Goal: Task Accomplishment & Management: Manage account settings

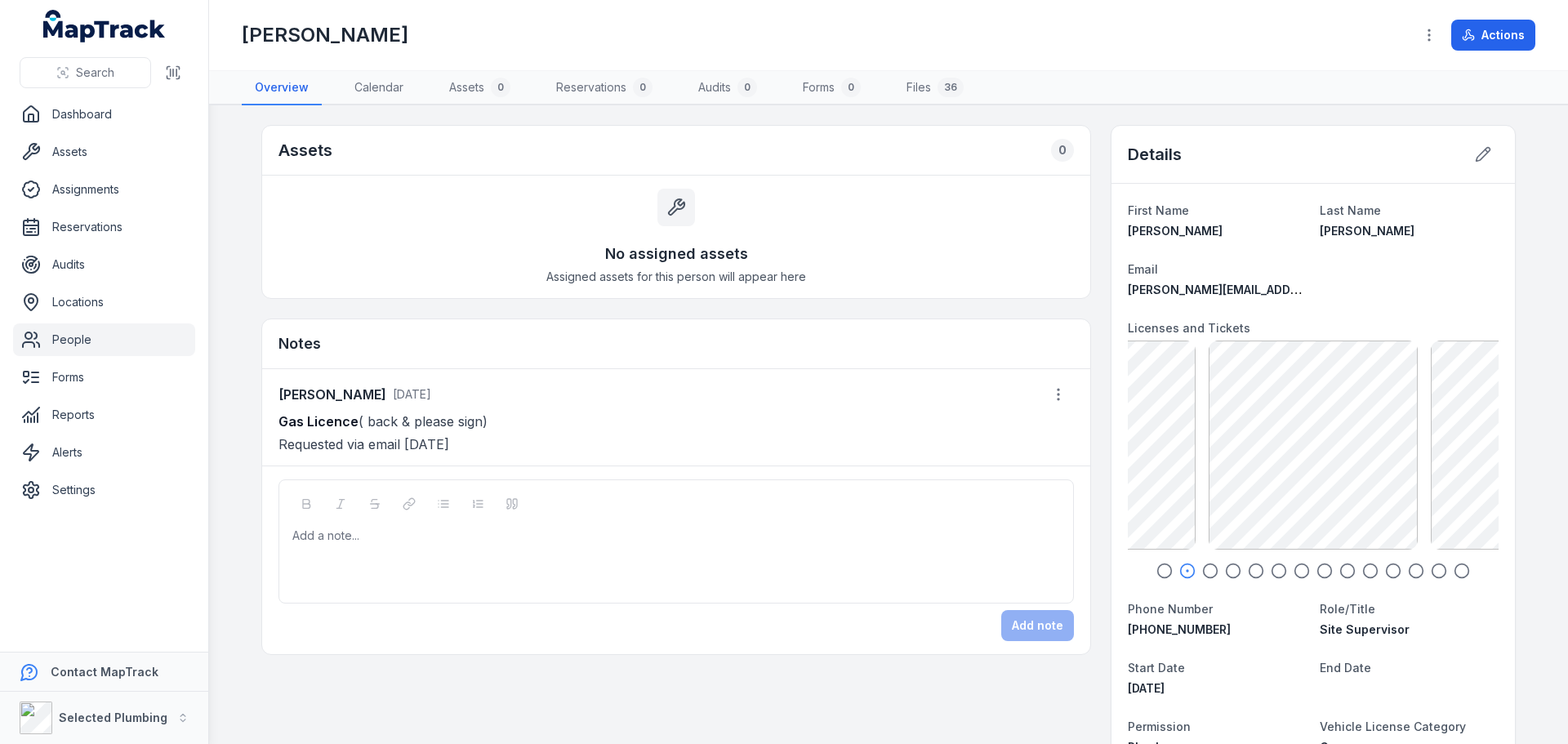
click at [1162, 571] on icon "button" at bounding box center [1164, 571] width 17 height 17
drag, startPoint x: 270, startPoint y: 419, endPoint x: 590, endPoint y: 413, distance: 320.1
click at [590, 413] on div "[PERSON_NAME] [DATE] Gas Licence ( back & please sign) Requested via email [DAT…" at bounding box center [676, 417] width 828 height 96
copy p "Gas Licence ( back & please sign)"
drag, startPoint x: 339, startPoint y: 554, endPoint x: 320, endPoint y: 559, distance: 19.6
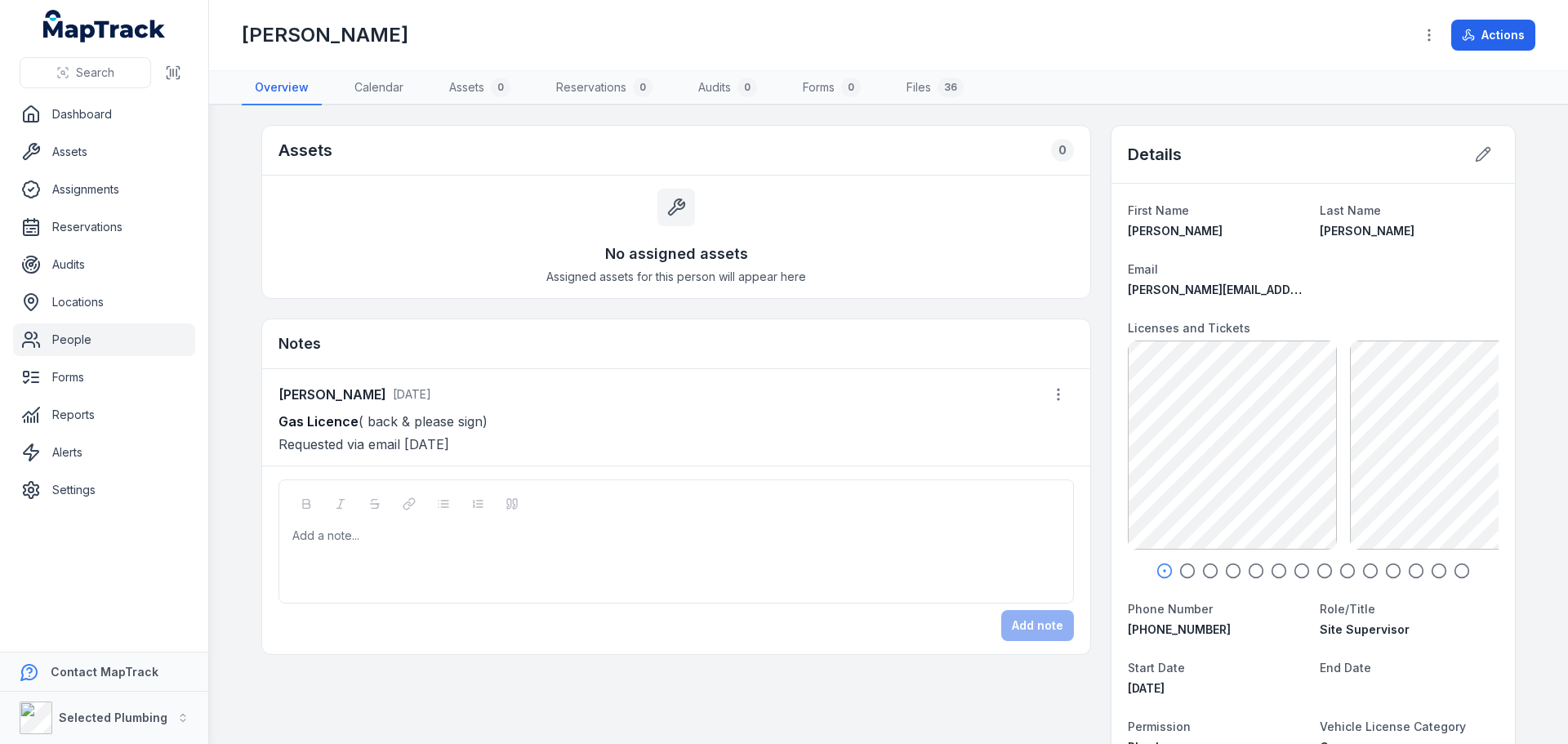
click at [338, 551] on div "Add a note..." at bounding box center [676, 559] width 768 height 65
paste div
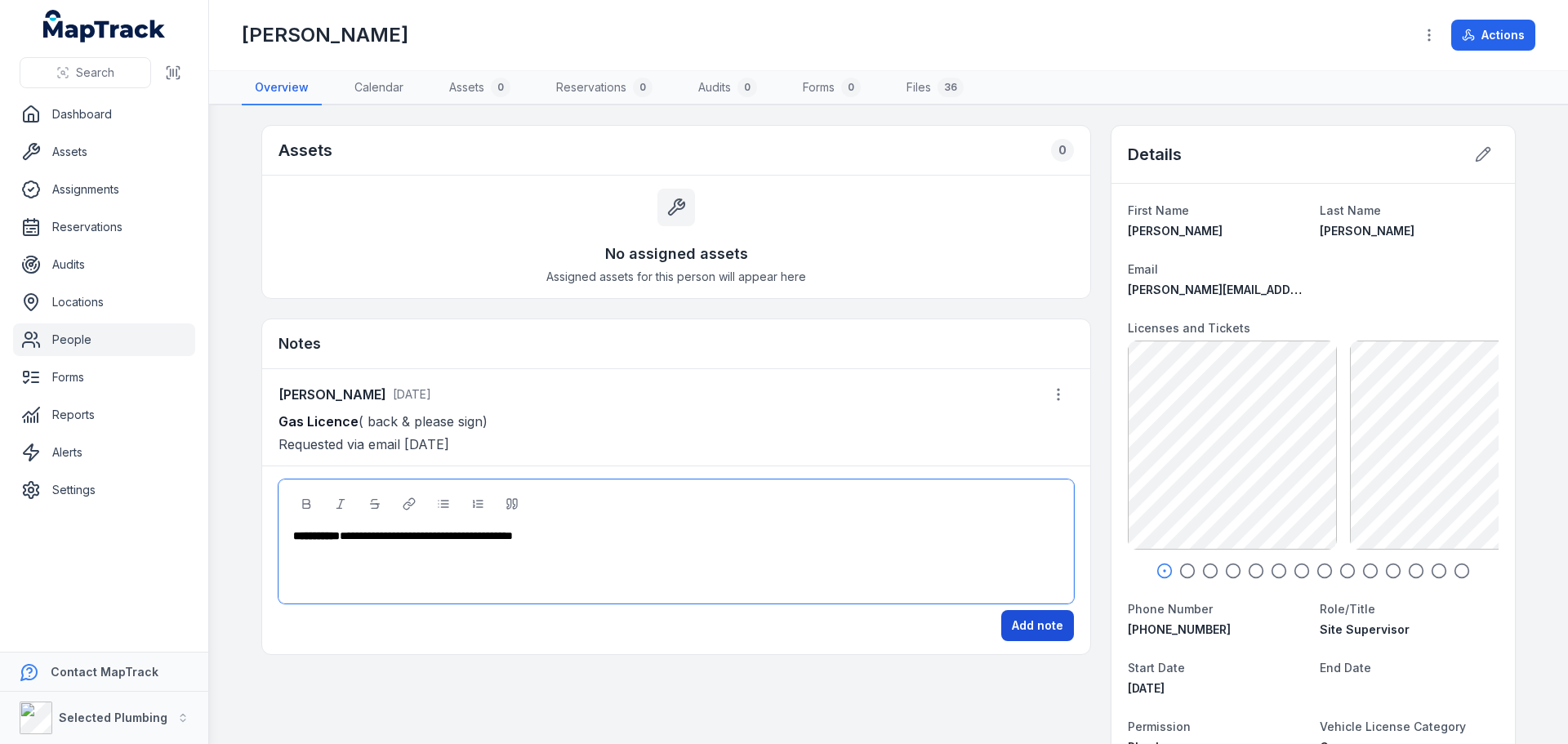
click at [1040, 626] on button "Add note" at bounding box center [1037, 626] width 73 height 31
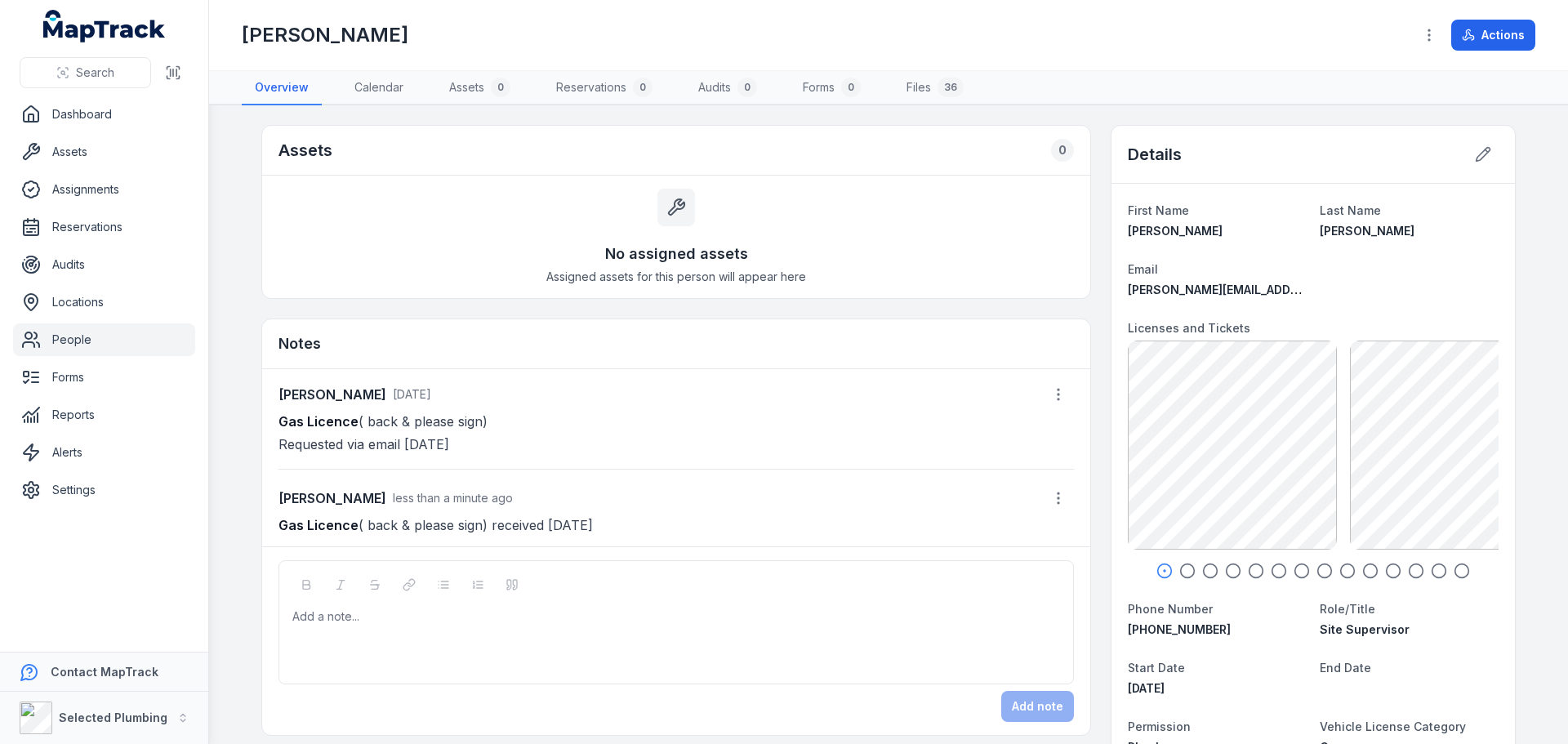
click at [80, 336] on link "People" at bounding box center [104, 340] width 183 height 33
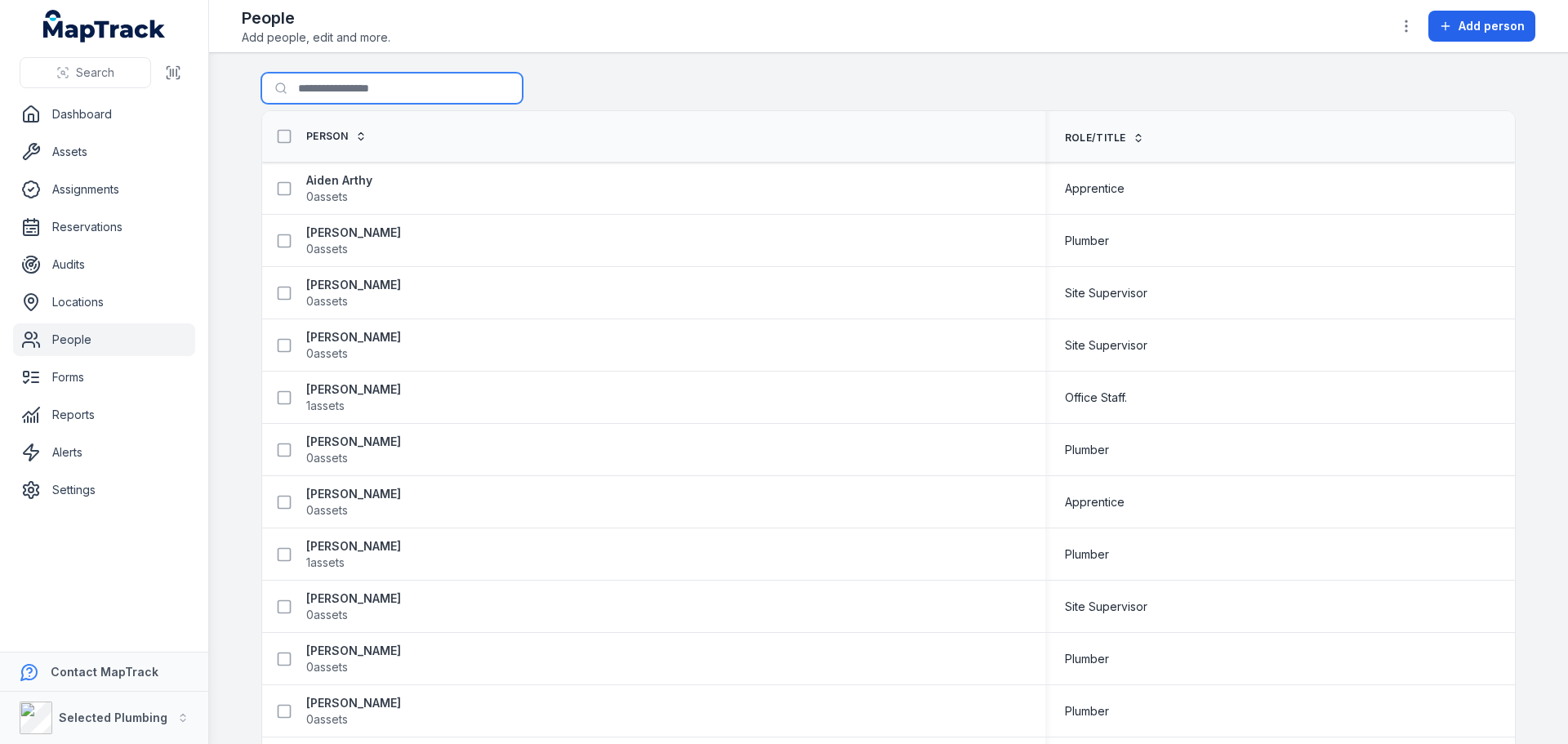
click at [308, 93] on input "Search for people" at bounding box center [391, 88] width 261 height 31
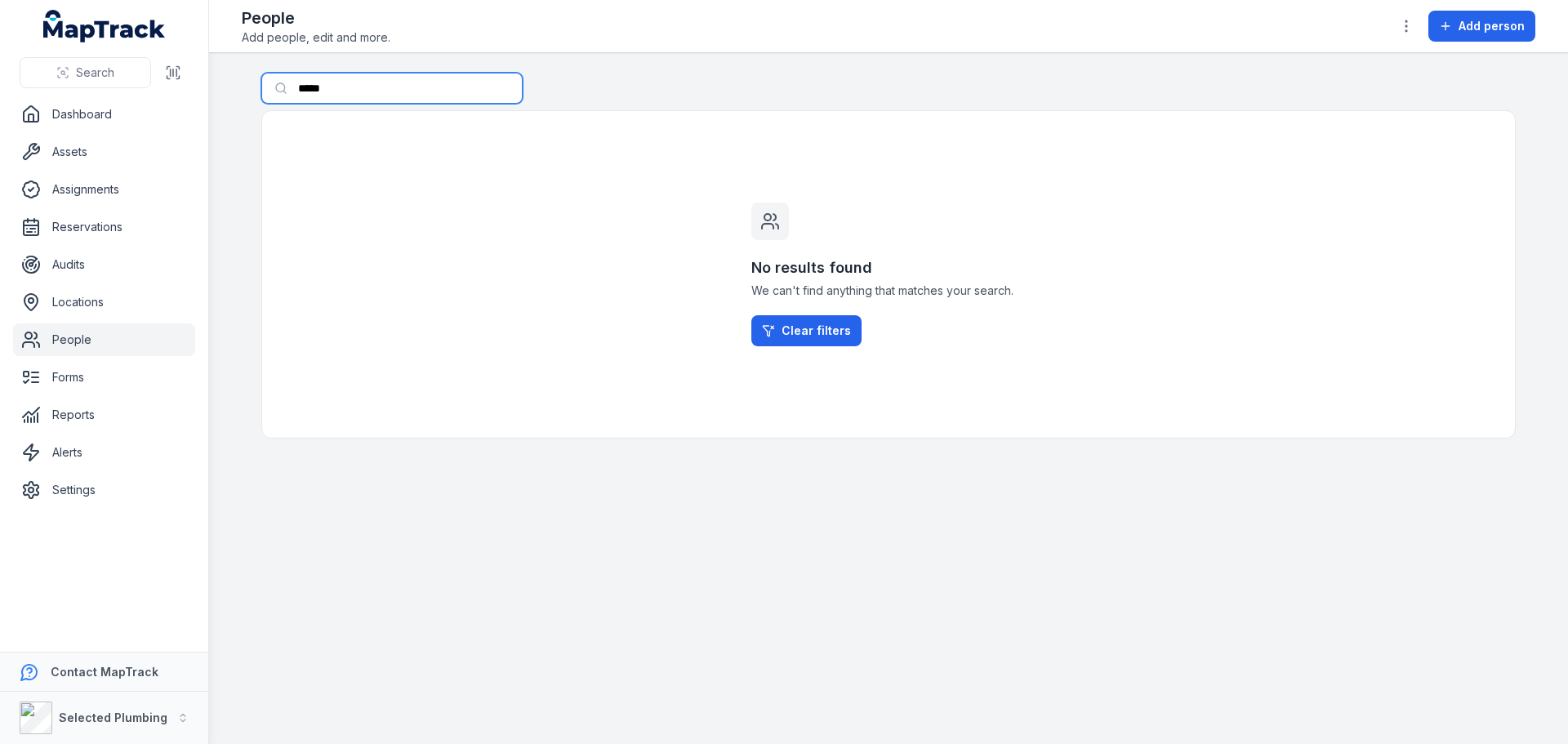
drag, startPoint x: 352, startPoint y: 88, endPoint x: 13, endPoint y: 114, distance: 340.0
click at [13, 114] on div "Search Dashboard Assets Assignments Reservations Audits Locations People Forms …" at bounding box center [784, 372] width 1568 height 744
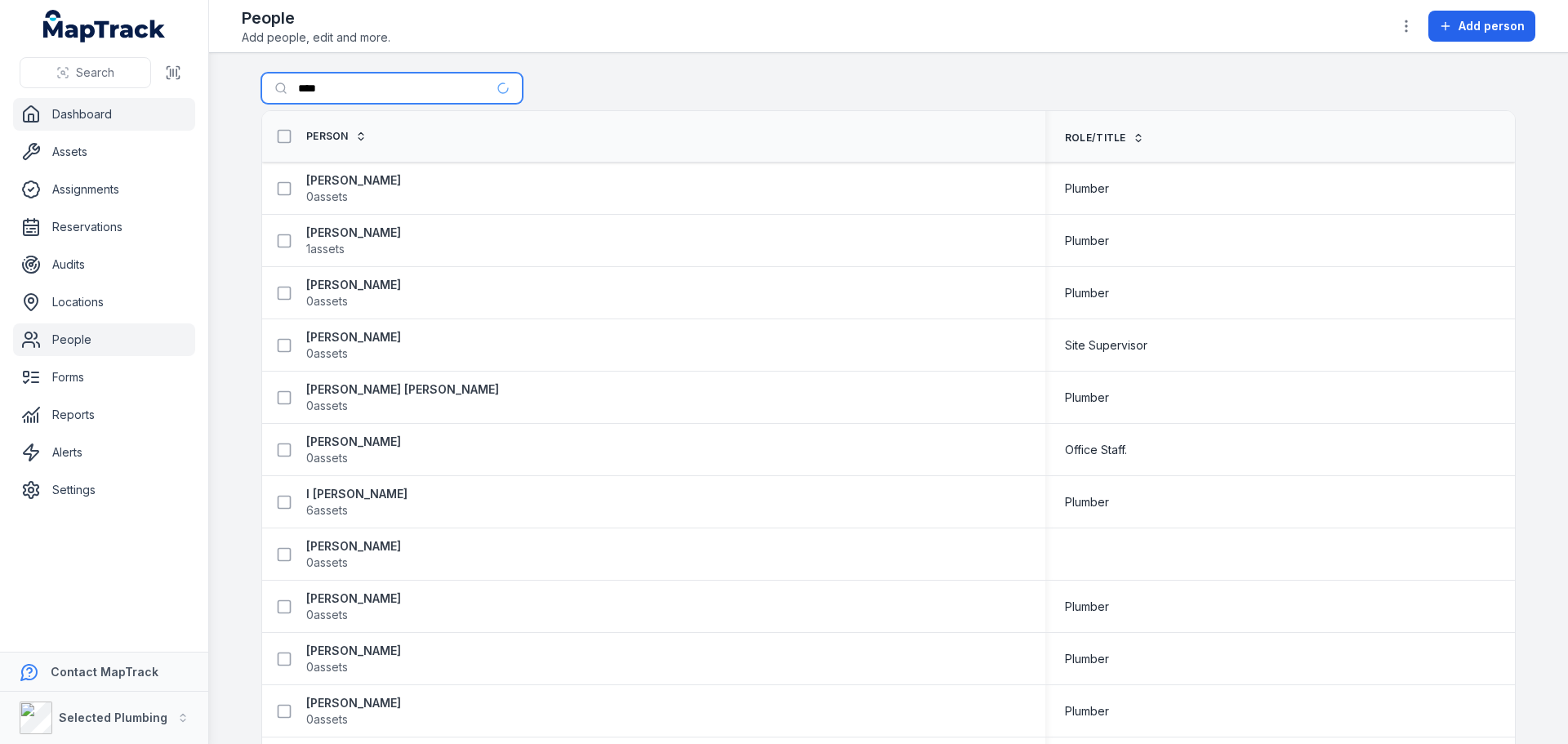
type input "****"
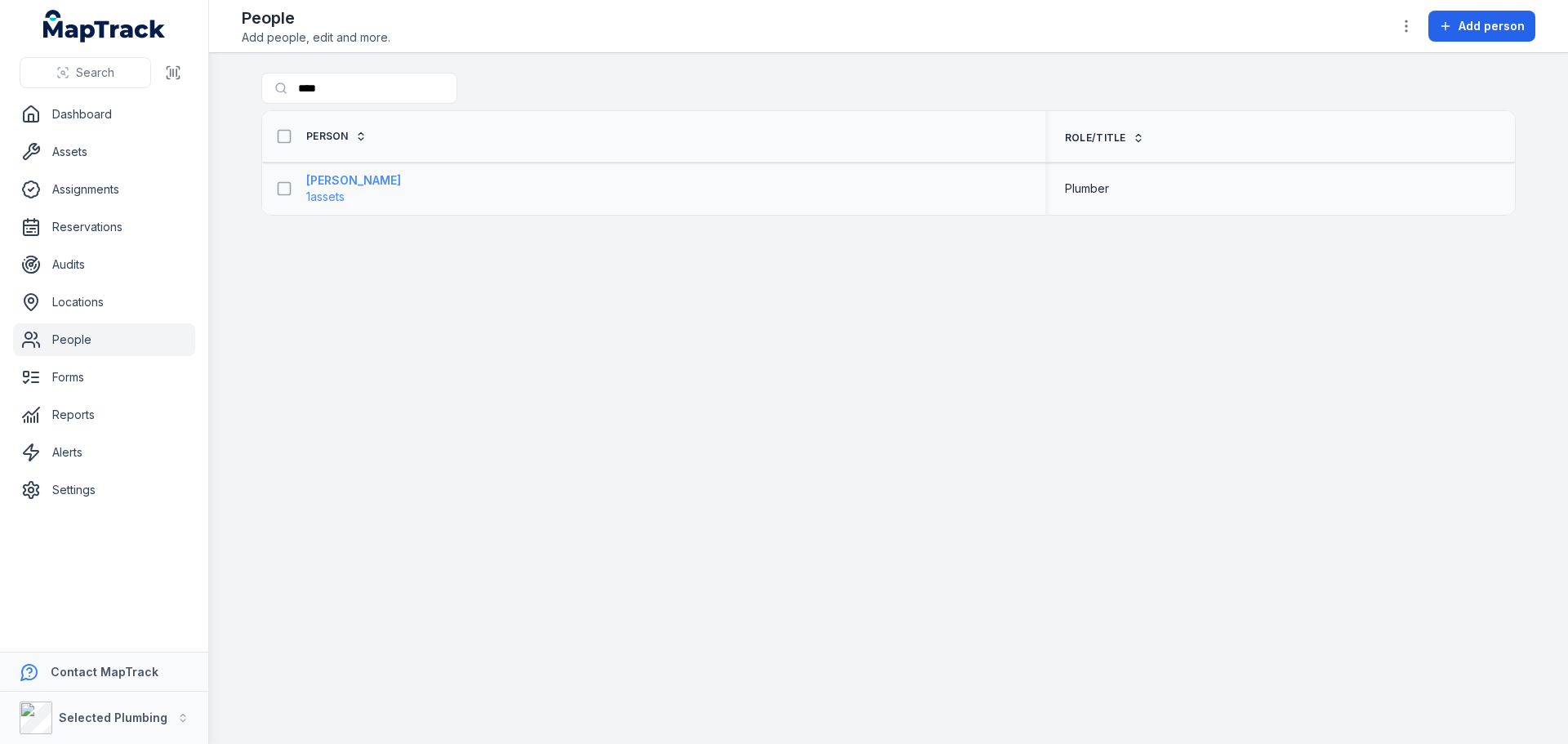
click at [340, 179] on strong "[PERSON_NAME]" at bounding box center [353, 180] width 95 height 17
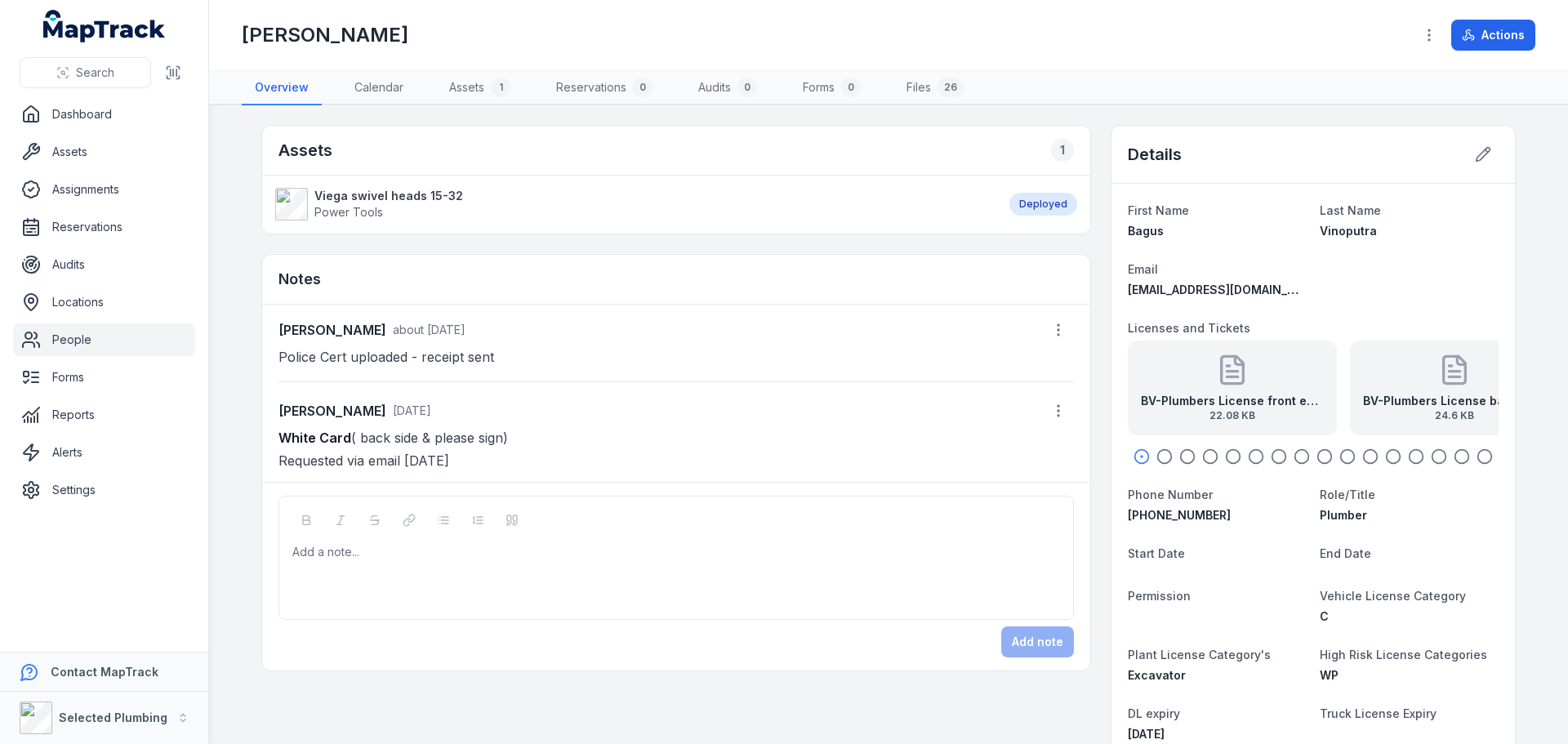
drag, startPoint x: 272, startPoint y: 437, endPoint x: 549, endPoint y: 434, distance: 277.0
click at [550, 434] on p "White Card ( back side & please sign) Requested via email [DATE]" at bounding box center [676, 449] width 795 height 46
copy p "White Card ( back side & please sign)"
drag, startPoint x: 350, startPoint y: 562, endPoint x: 342, endPoint y: 552, distance: 12.8
click at [344, 557] on div "Add a note..." at bounding box center [676, 576] width 768 height 65
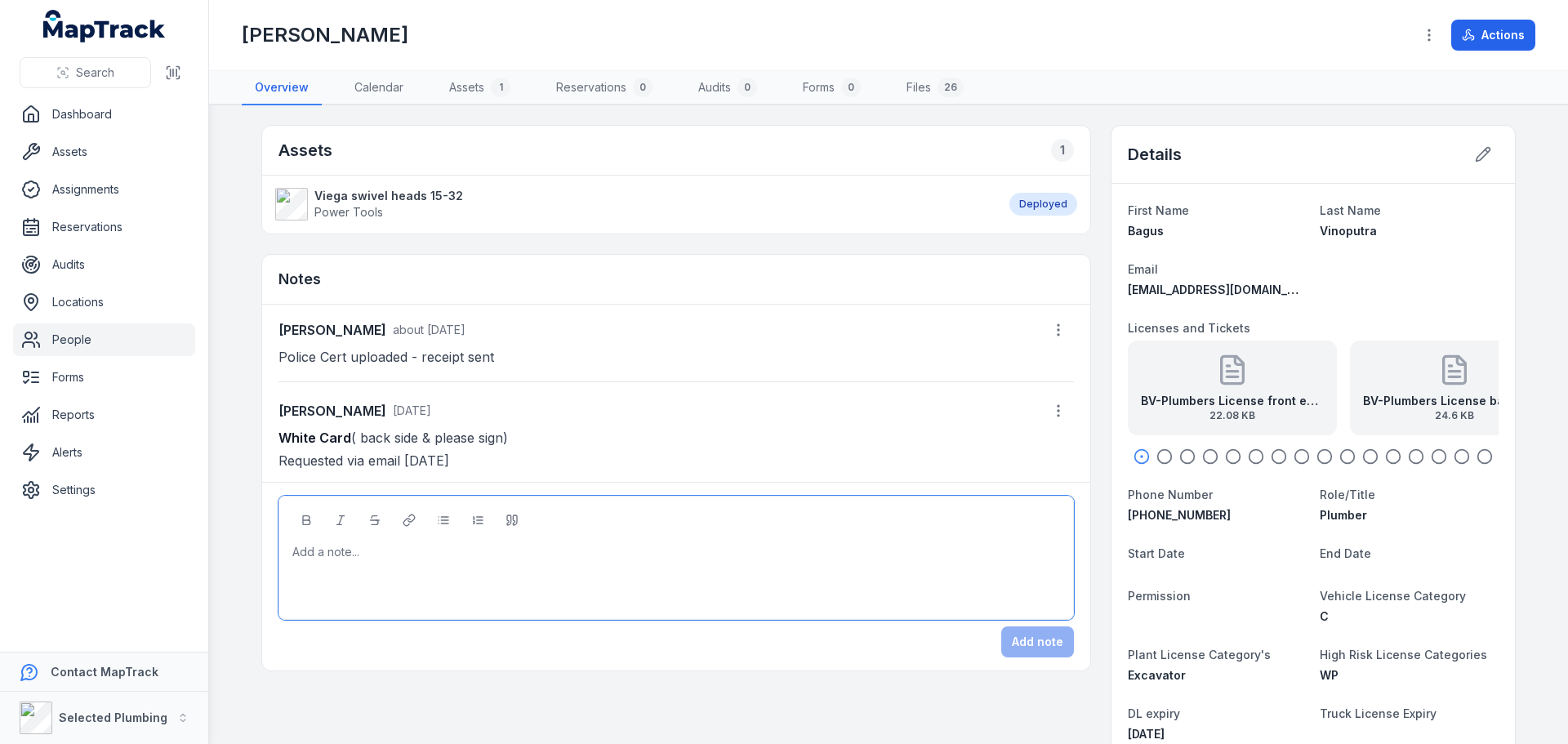
paste div
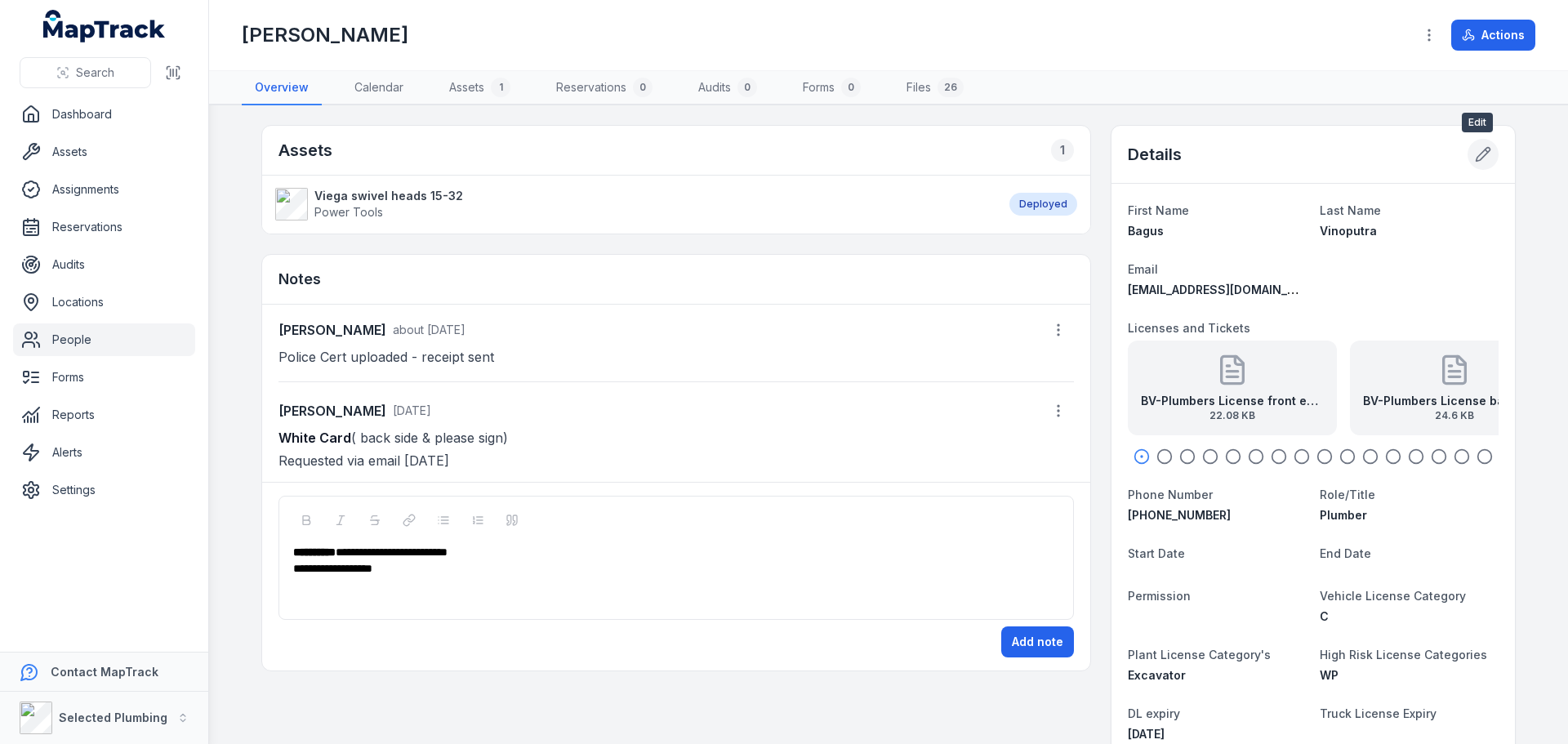
click at [1484, 152] on icon at bounding box center [1483, 154] width 17 height 17
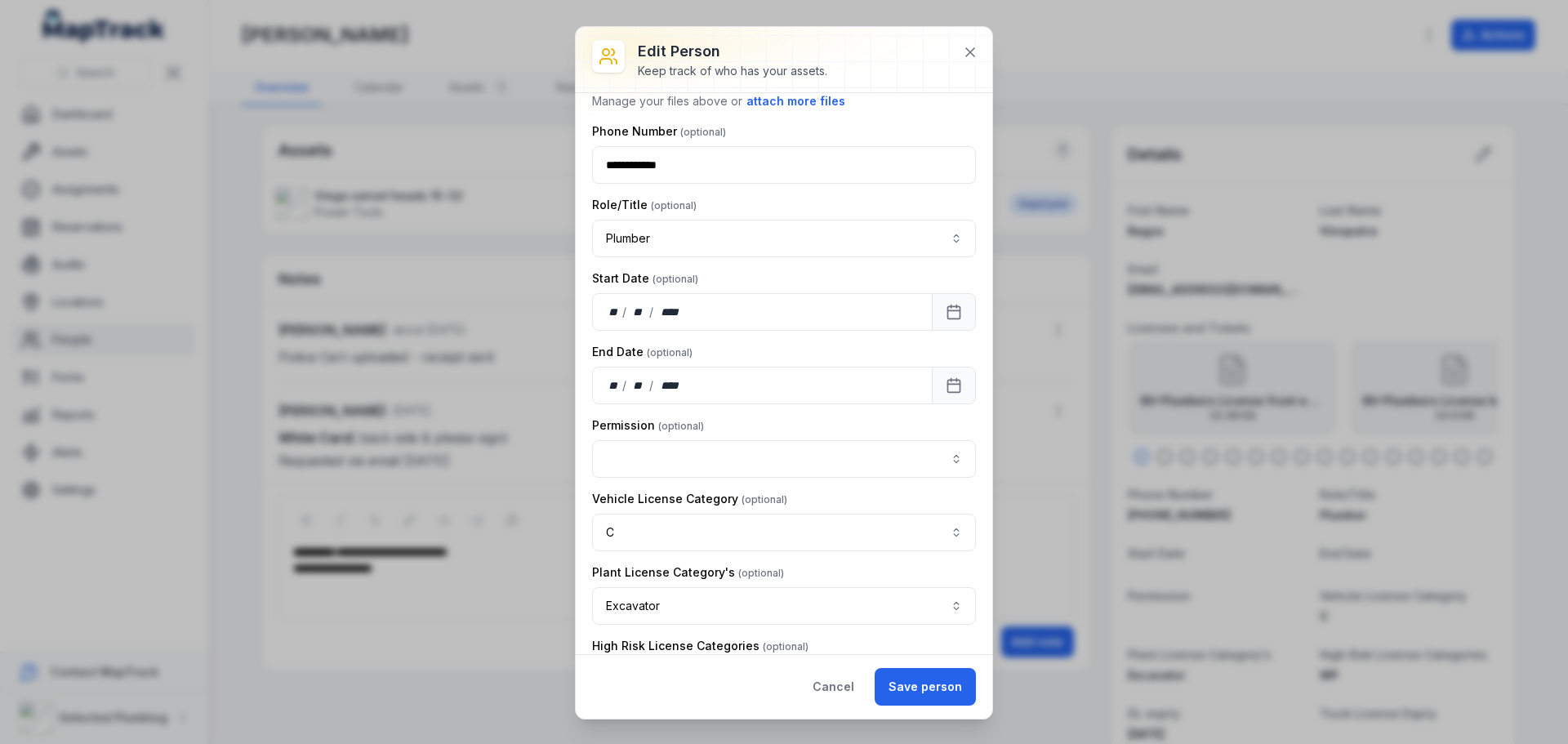
scroll to position [1062, 0]
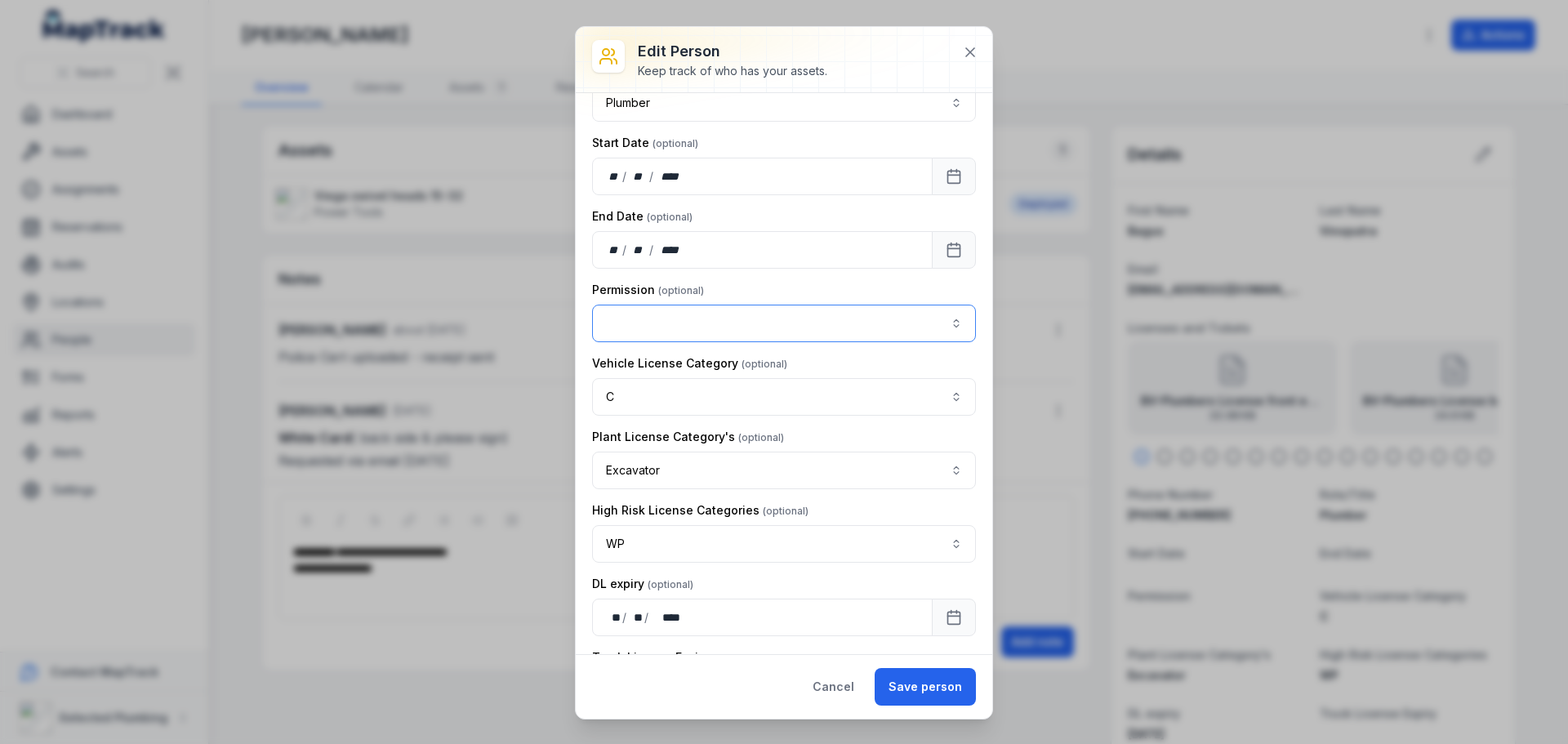
click at [683, 330] on button "button" at bounding box center [784, 323] width 384 height 38
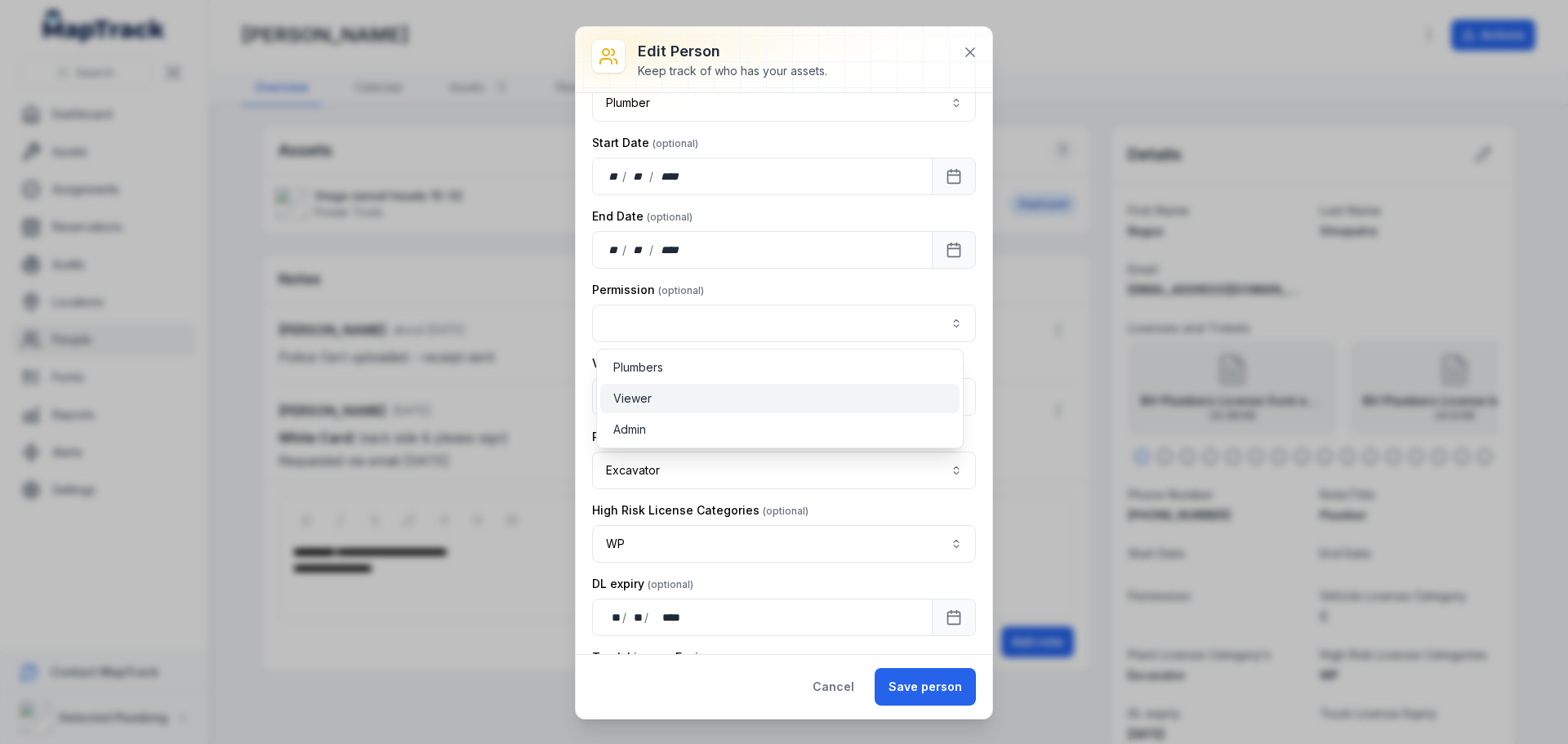
click at [671, 400] on div "Viewer" at bounding box center [780, 398] width 333 height 17
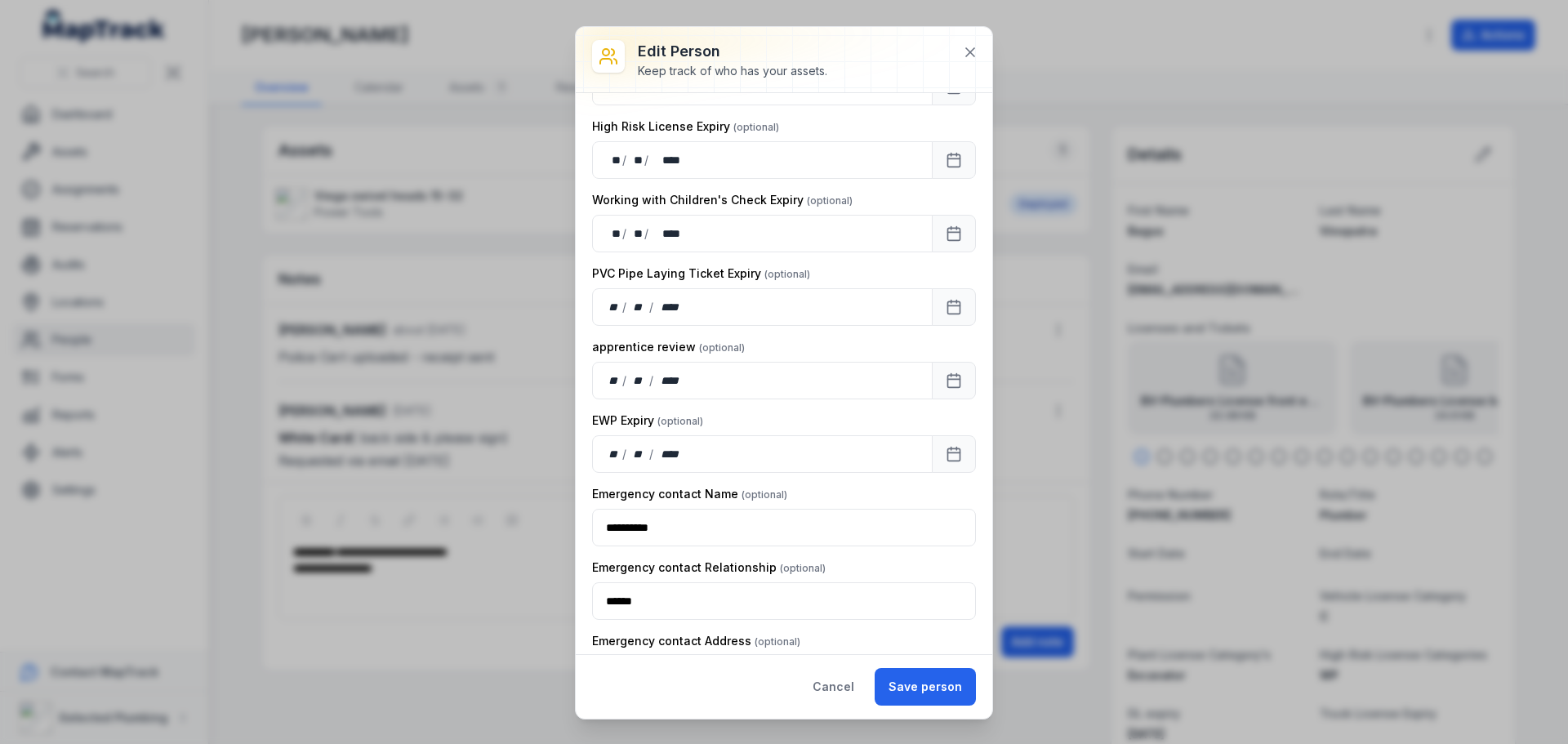
scroll to position [2090, 0]
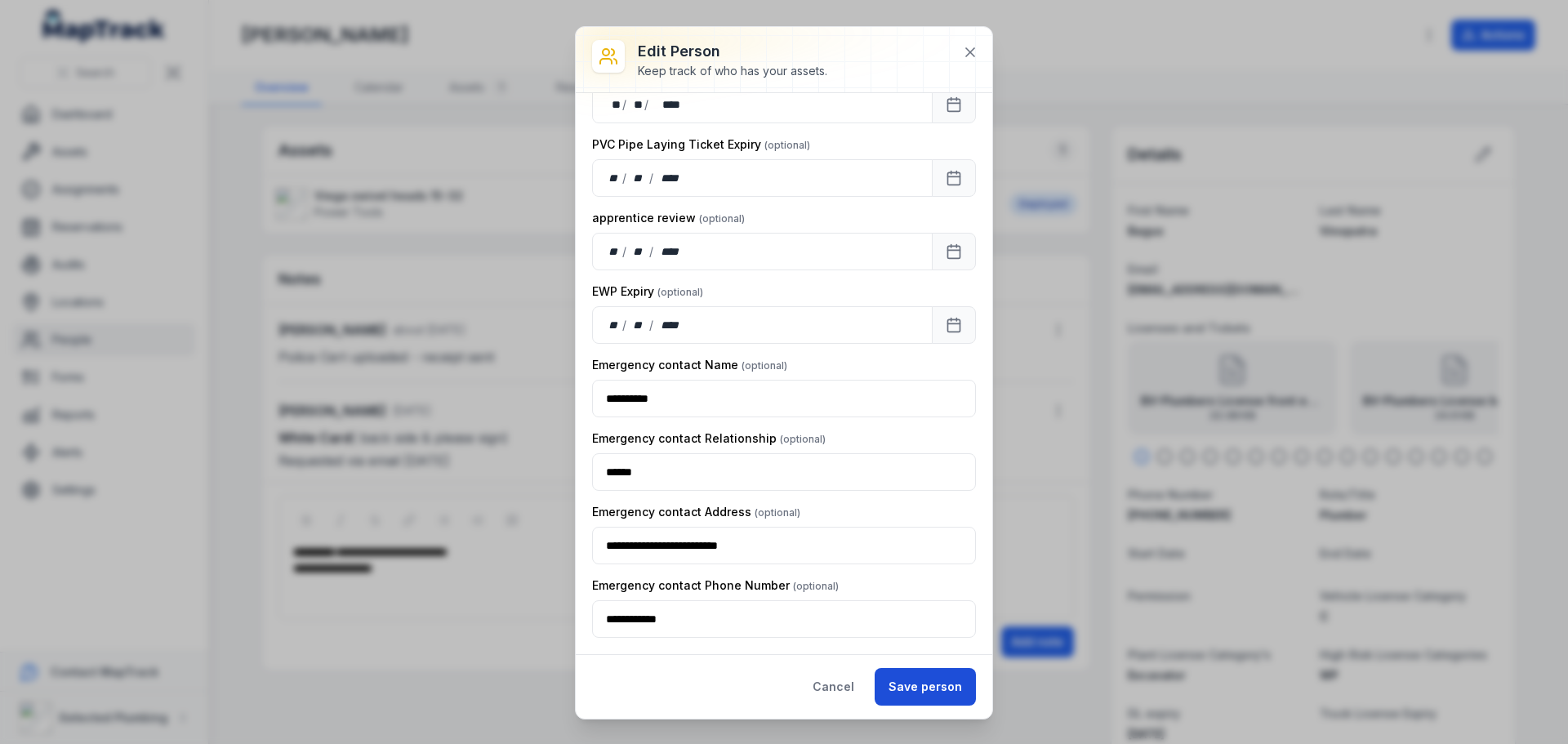
click at [933, 687] on button "Save person" at bounding box center [925, 687] width 101 height 38
